Goal: Information Seeking & Learning: Learn about a topic

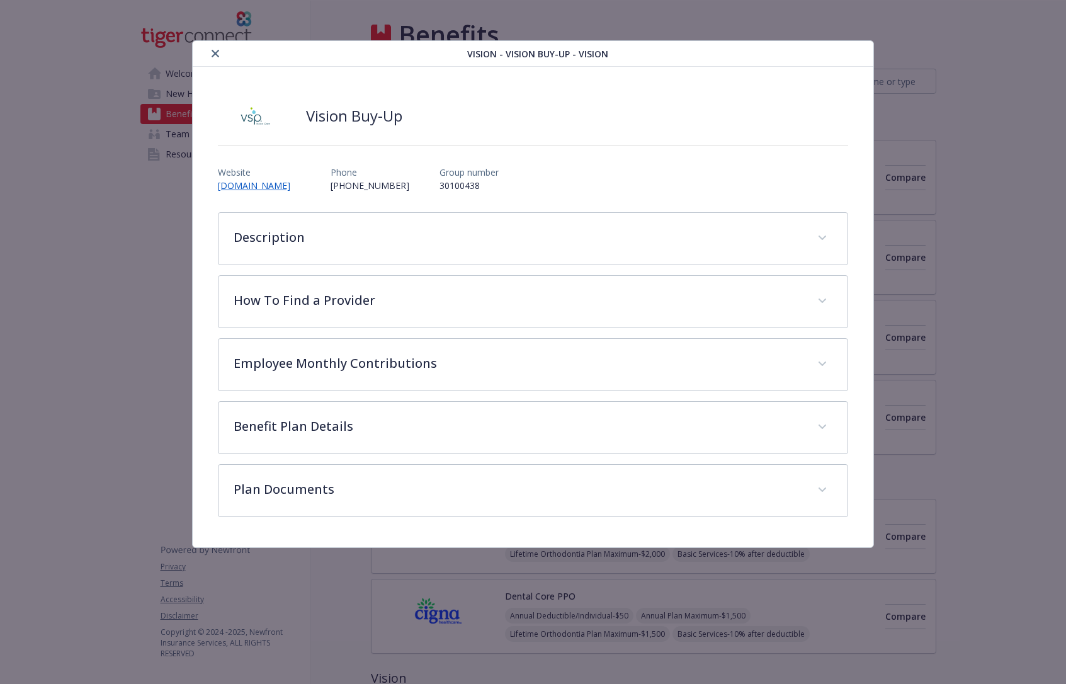
click at [218, 57] on icon "close" at bounding box center [215, 54] width 8 height 8
